Goal: Find specific page/section: Find specific page/section

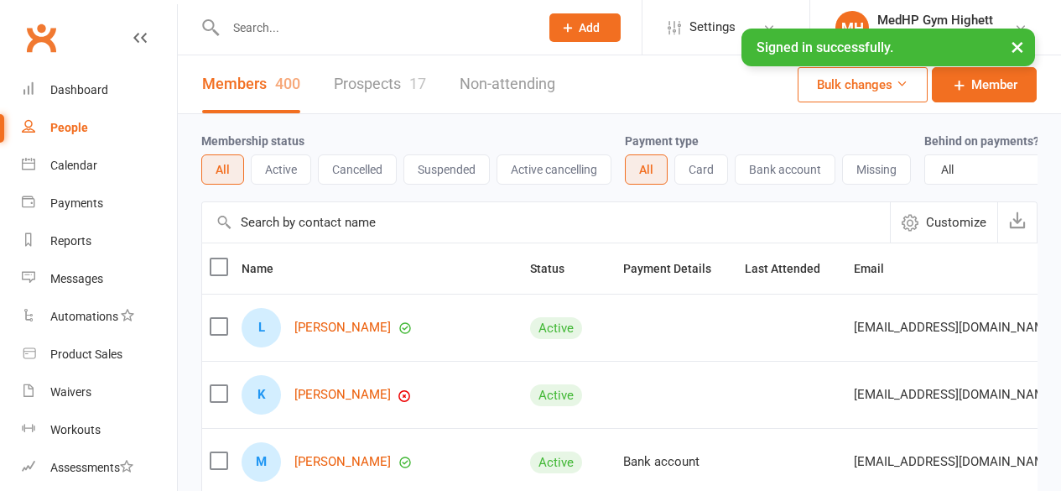
select select "100"
click at [326, 29] on input "text" at bounding box center [375, 27] width 308 height 23
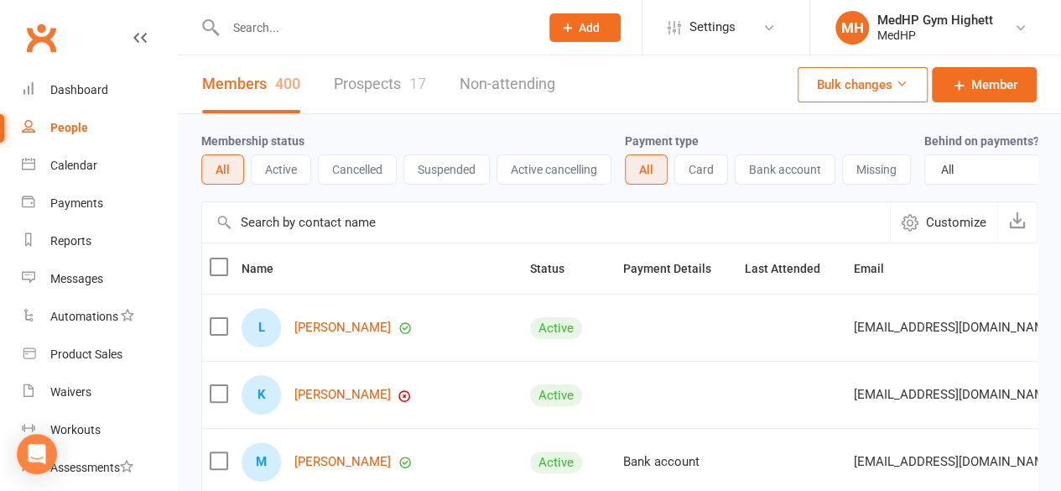
paste input "[PERSON_NAME]"
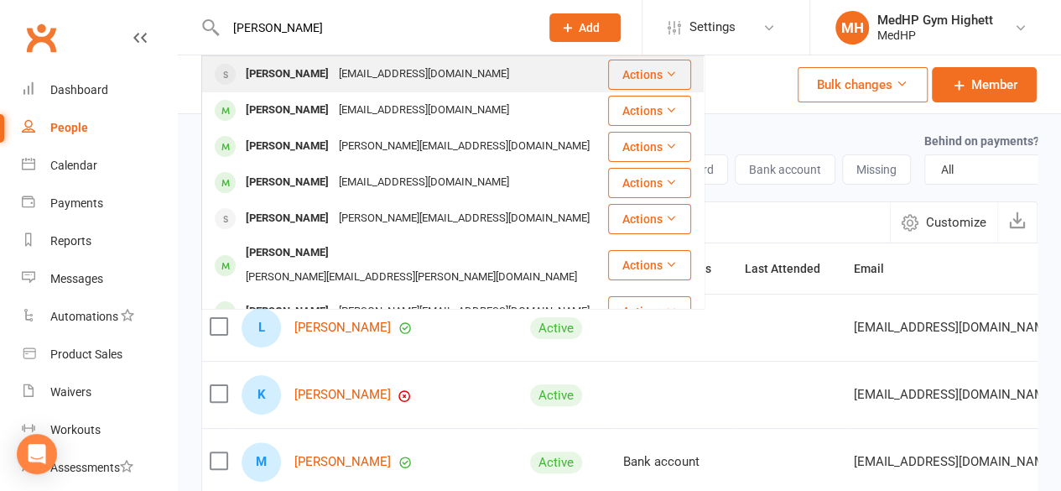
type input "[PERSON_NAME]"
click at [345, 80] on div "[EMAIL_ADDRESS][DOMAIN_NAME]" at bounding box center [424, 74] width 180 height 24
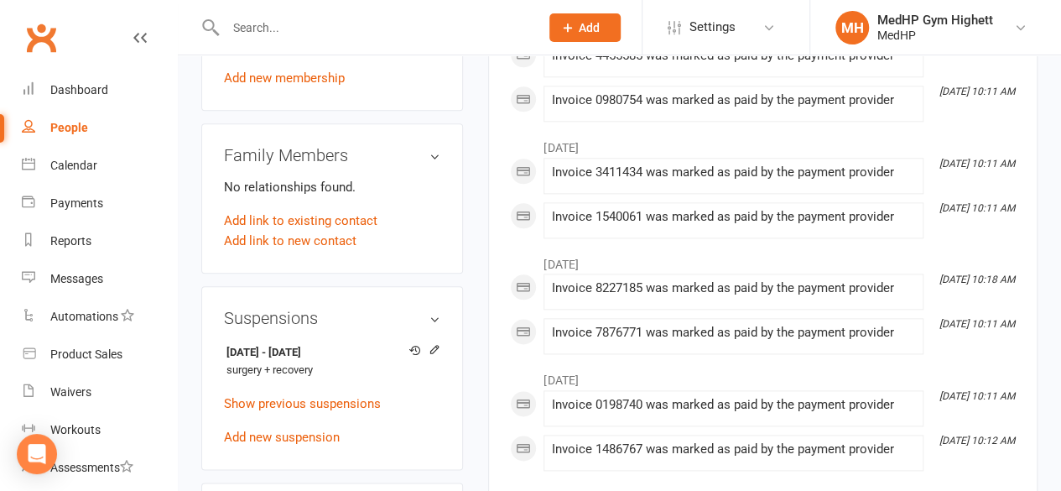
scroll to position [903, 0]
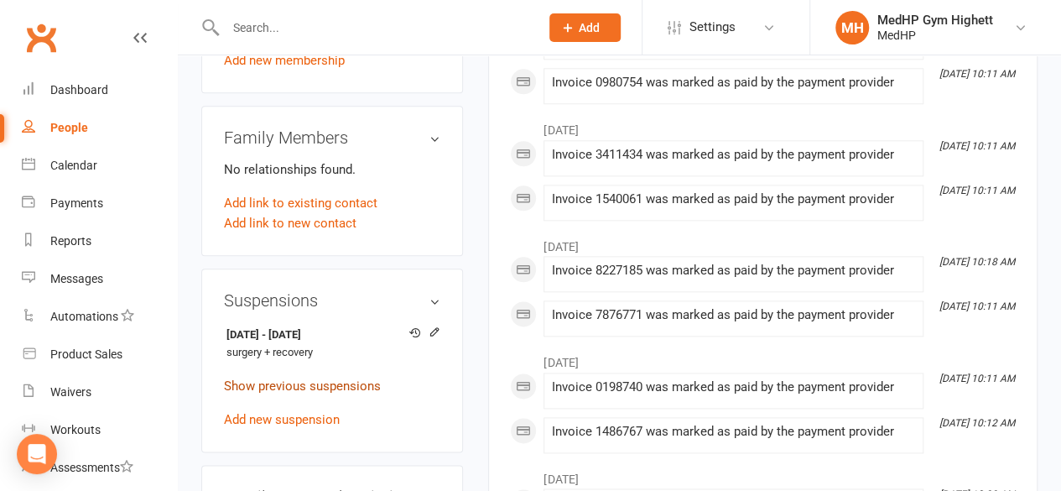
click at [338, 378] on link "Show previous suspensions" at bounding box center [302, 385] width 157 height 15
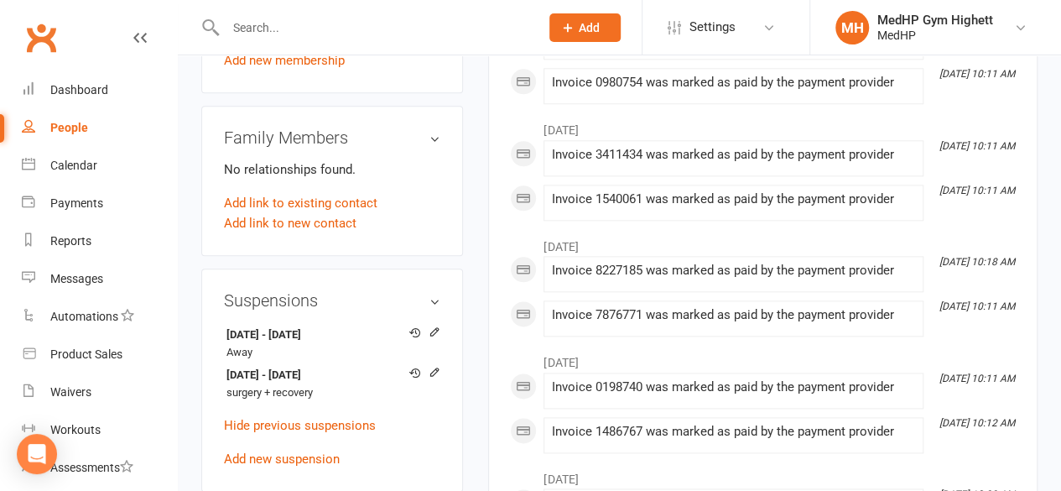
click at [55, 131] on div "People" at bounding box center [69, 127] width 38 height 13
select select "100"
